Goal: Check status

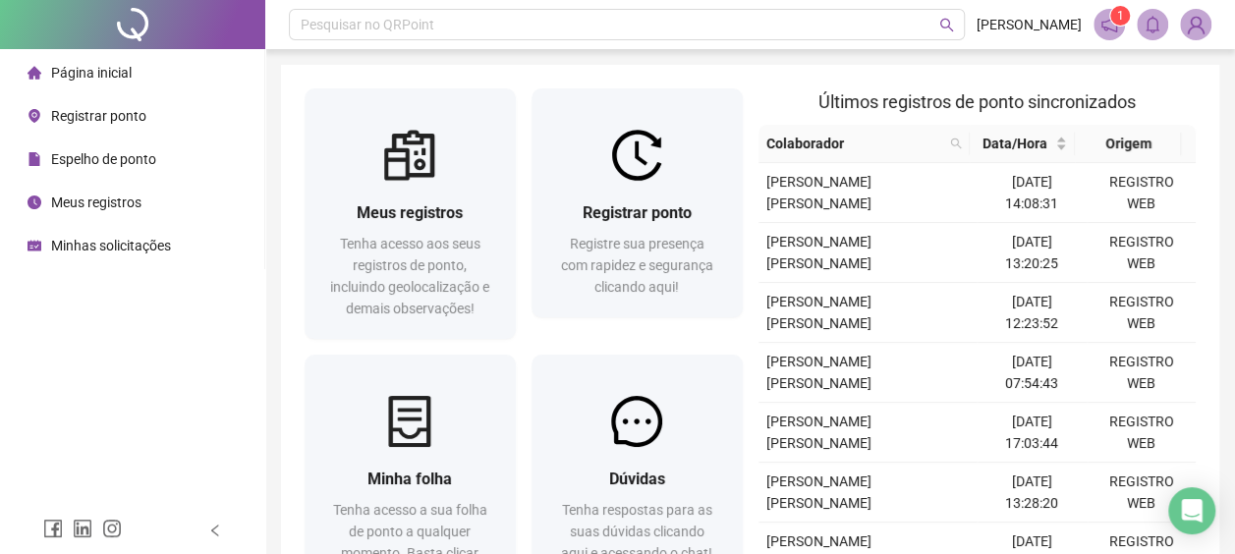
click at [122, 234] on div "Minhas solicitações" at bounding box center [99, 245] width 143 height 39
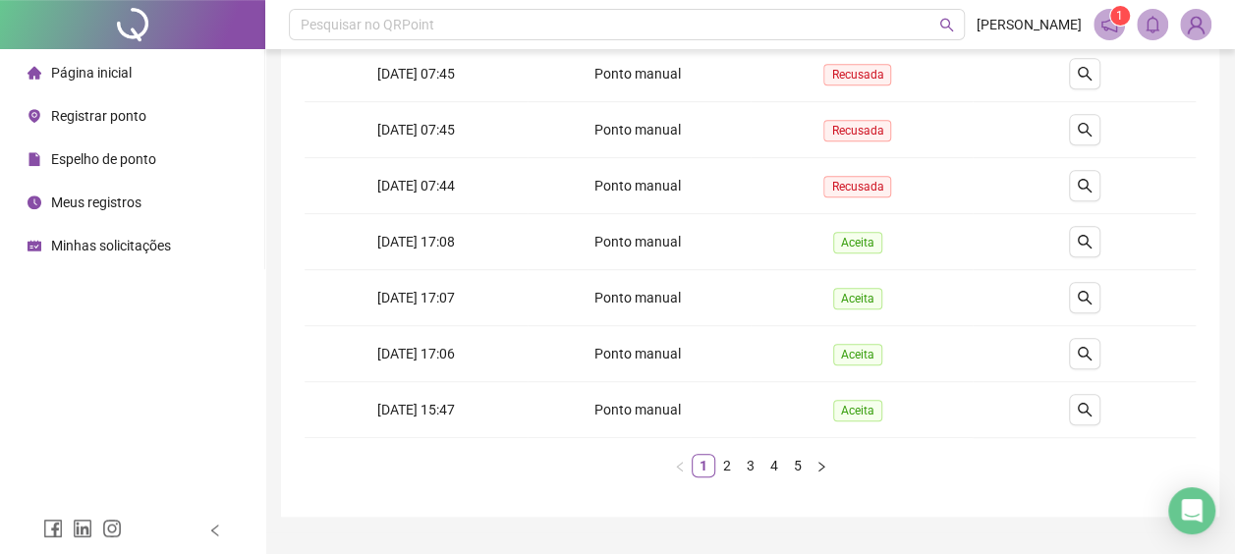
scroll to position [476, 0]
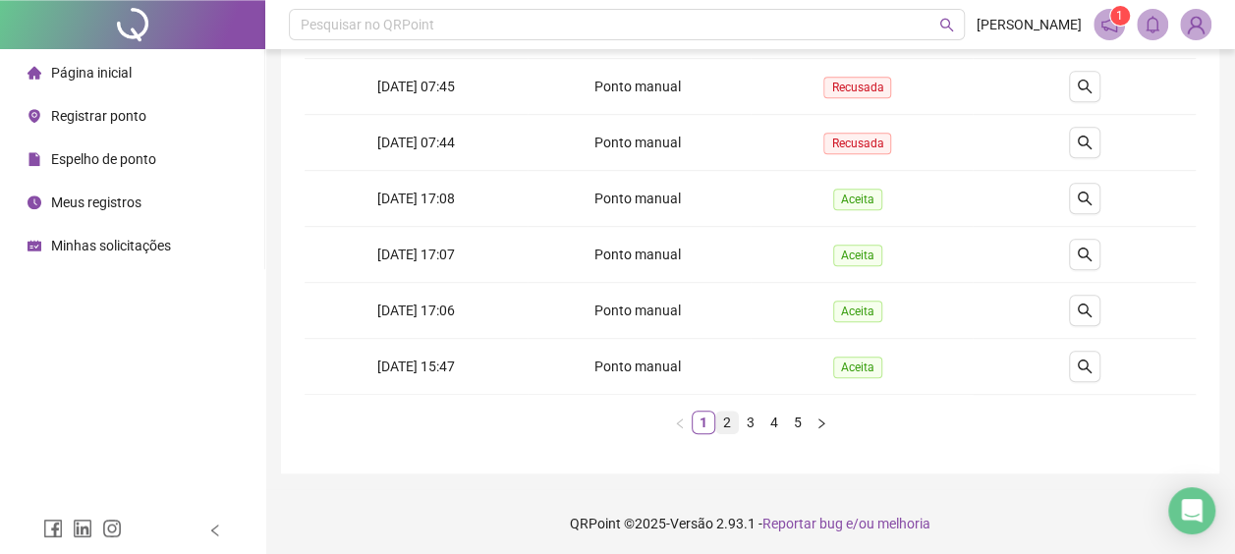
click at [731, 421] on link "2" at bounding box center [727, 423] width 22 height 22
click at [707, 425] on link "1" at bounding box center [704, 423] width 22 height 22
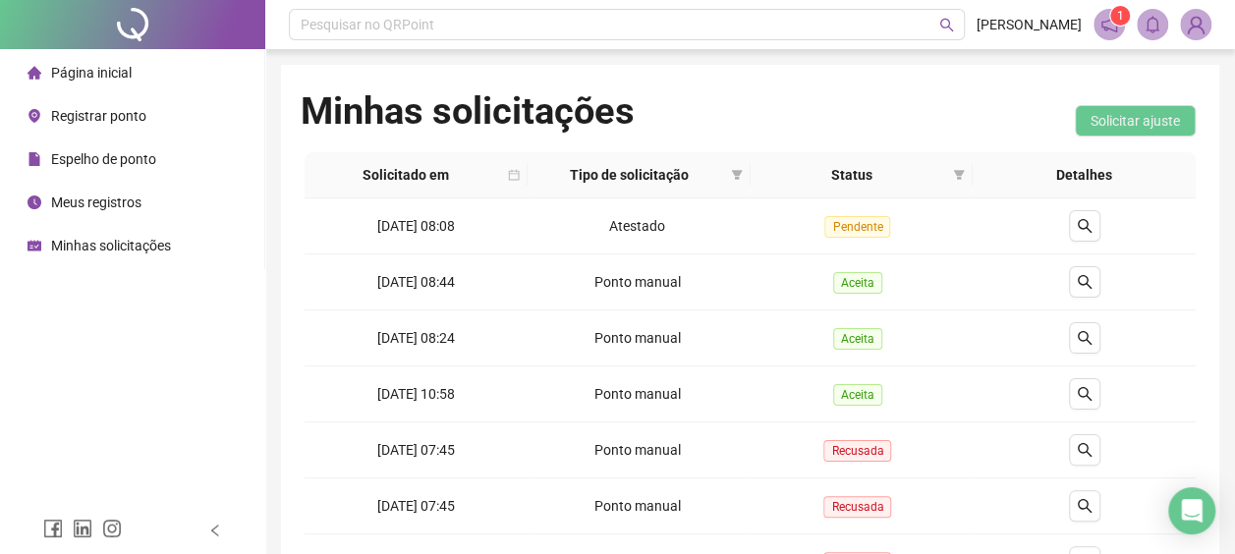
click at [114, 171] on div "Espelho de ponto" at bounding box center [92, 159] width 129 height 39
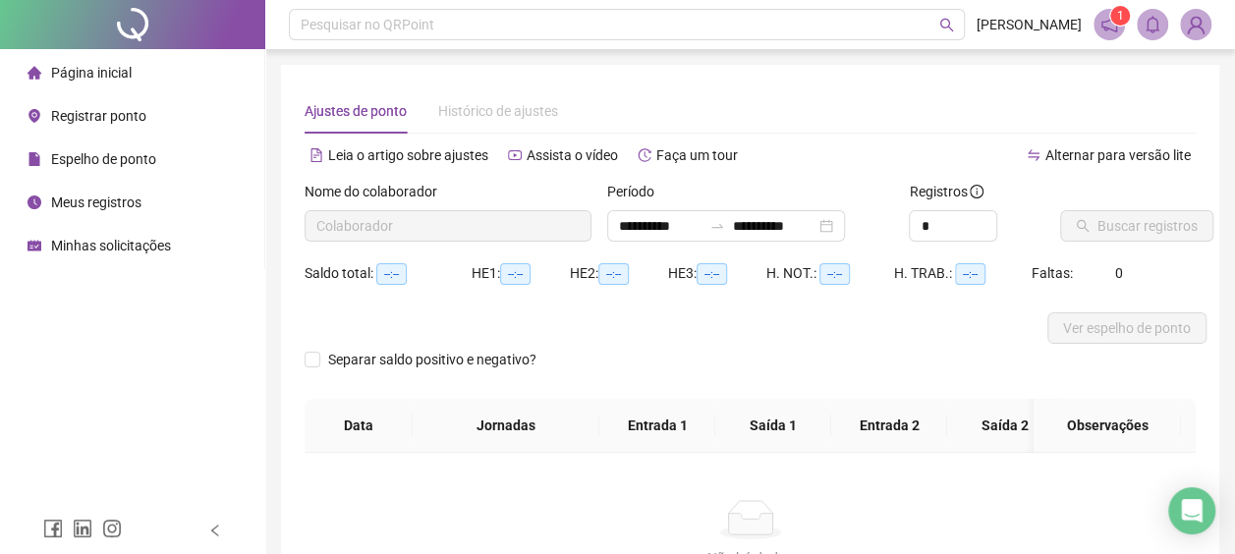
type input "**********"
click at [1082, 335] on span "Ver espelho de ponto" at bounding box center [1127, 328] width 128 height 22
